Goal: Information Seeking & Learning: Stay updated

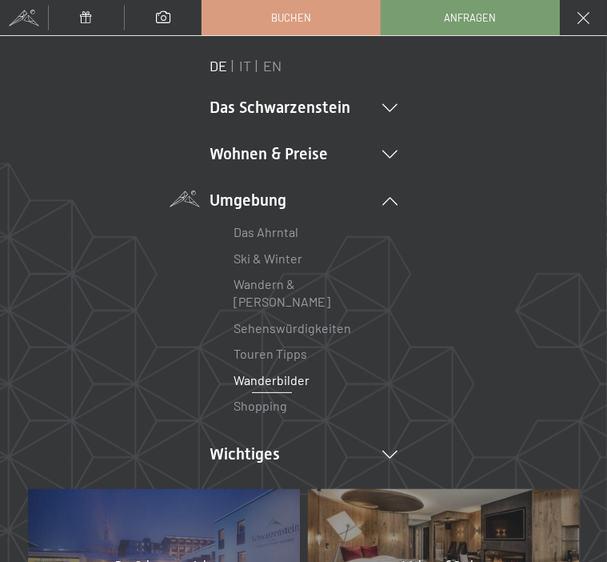
click at [274, 372] on link "Wanderbilder" at bounding box center [272, 379] width 76 height 15
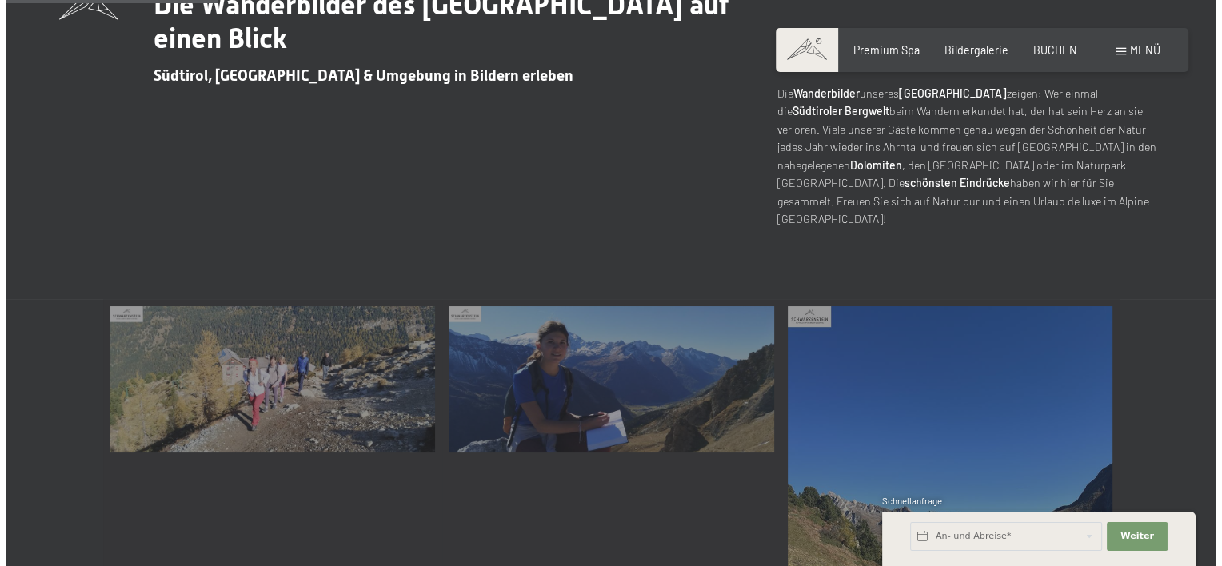
scroll to position [400, 0]
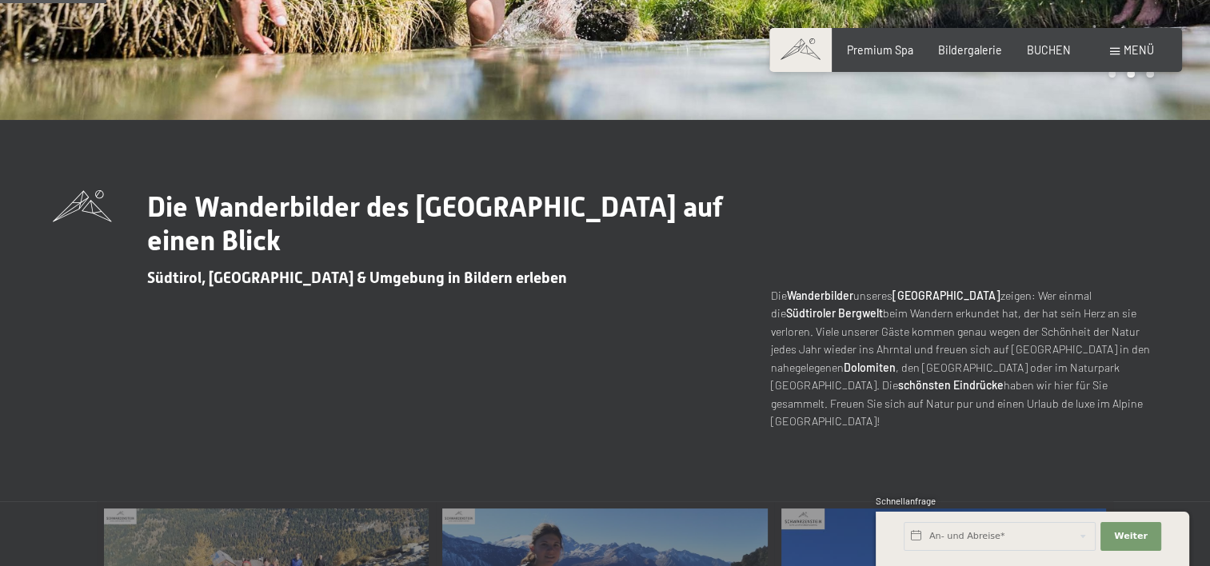
click at [594, 51] on span "Menü" at bounding box center [1139, 50] width 30 height 14
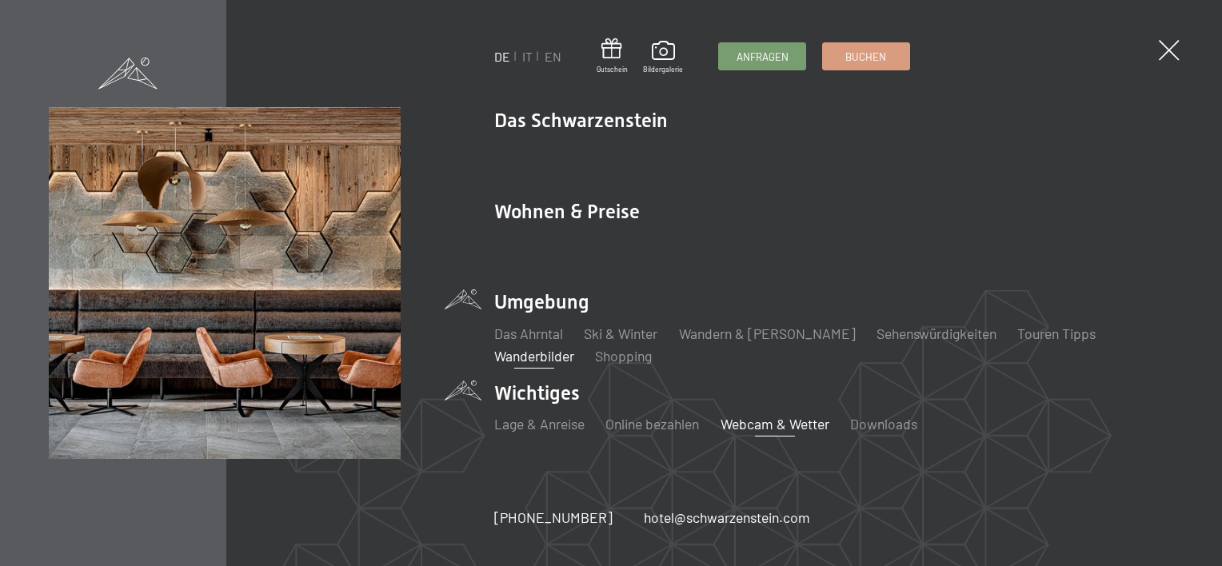
click at [594, 429] on link "Webcam & Wetter" at bounding box center [775, 424] width 109 height 18
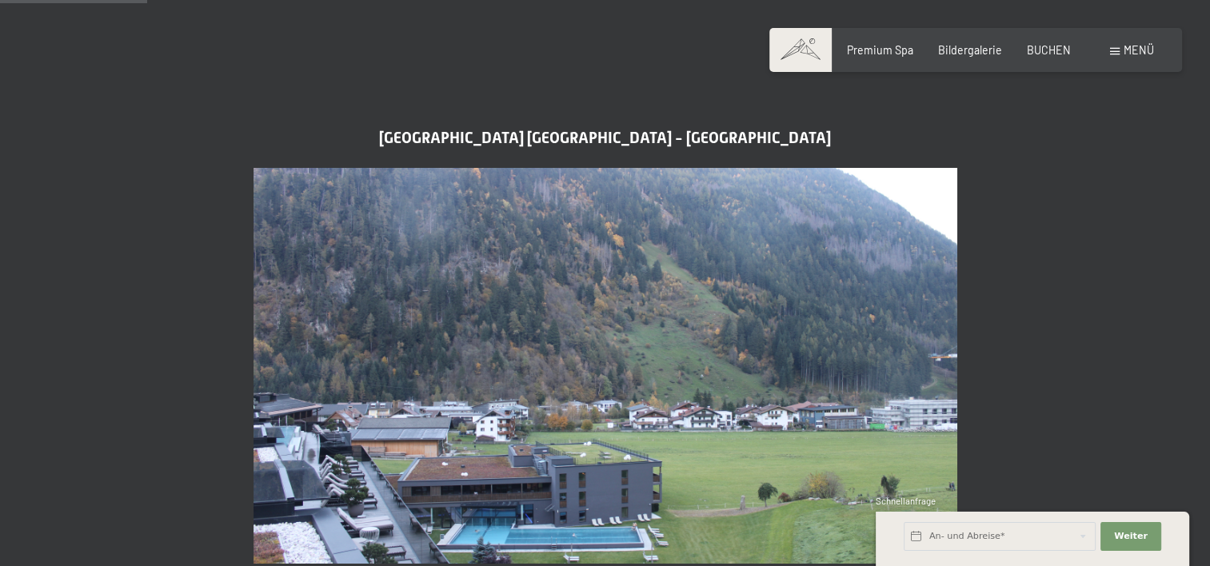
scroll to position [400, 0]
